Goal: Information Seeking & Learning: Learn about a topic

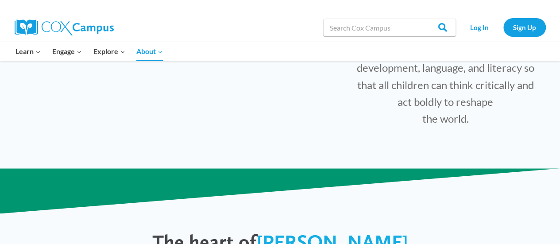
scroll to position [347, 0]
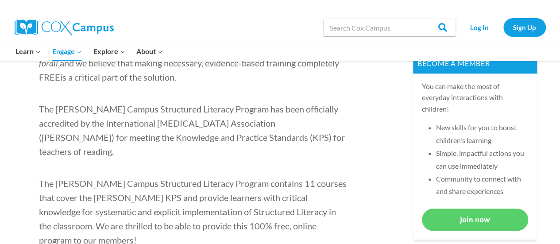
scroll to position [303, 0]
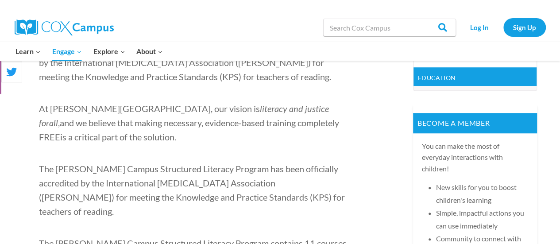
click at [558, 54] on div "Learn Expand PK-5 Structured Literacy Program En español Early Care and Learnin…" at bounding box center [280, 51] width 558 height 19
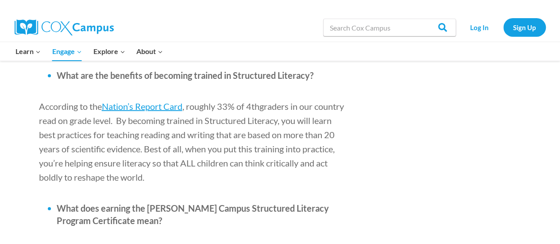
scroll to position [0, 0]
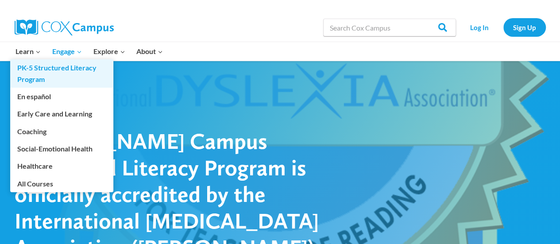
click at [25, 74] on link "PK-5 Structured Literacy Program" at bounding box center [61, 73] width 103 height 28
